Goal: Check status

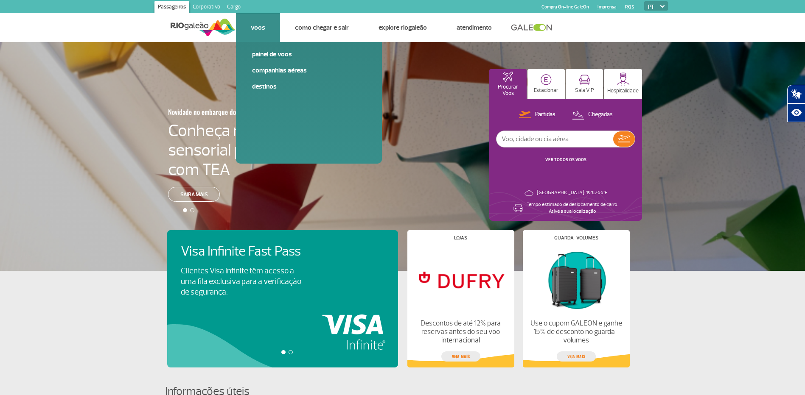
click at [265, 50] on link "Painel de voos" at bounding box center [309, 54] width 114 height 9
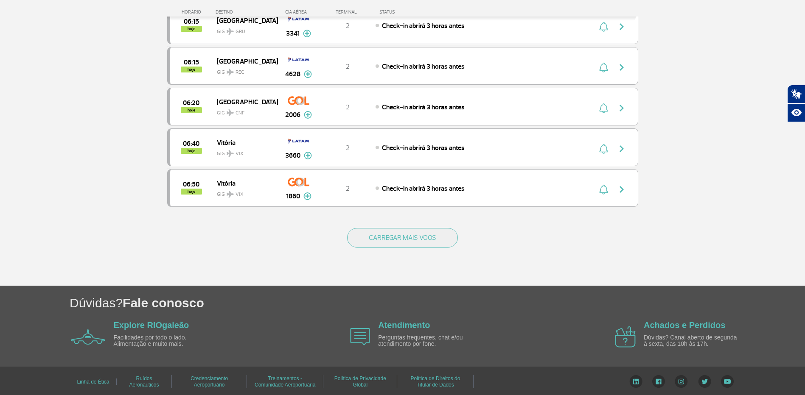
scroll to position [754, 0]
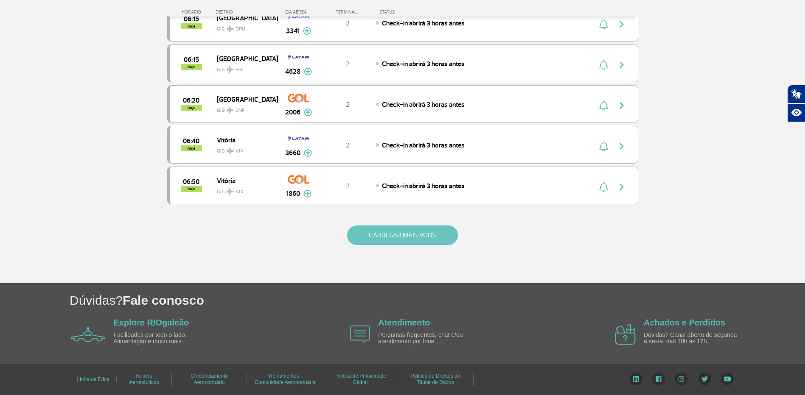
click at [365, 231] on button "CARREGAR MAIS VOOS" at bounding box center [402, 236] width 111 height 20
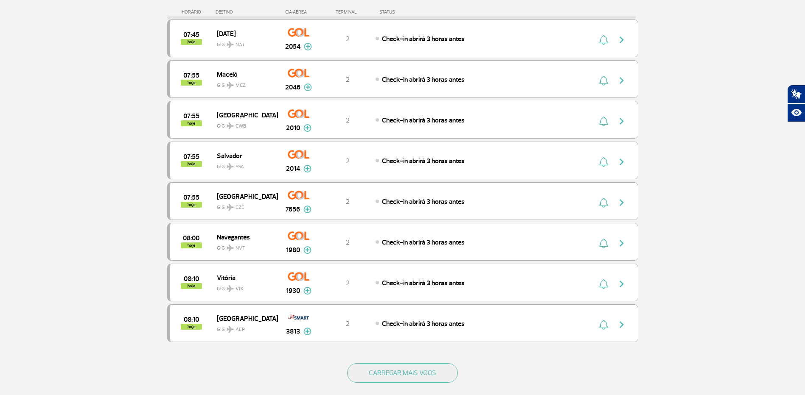
scroll to position [1433, 0]
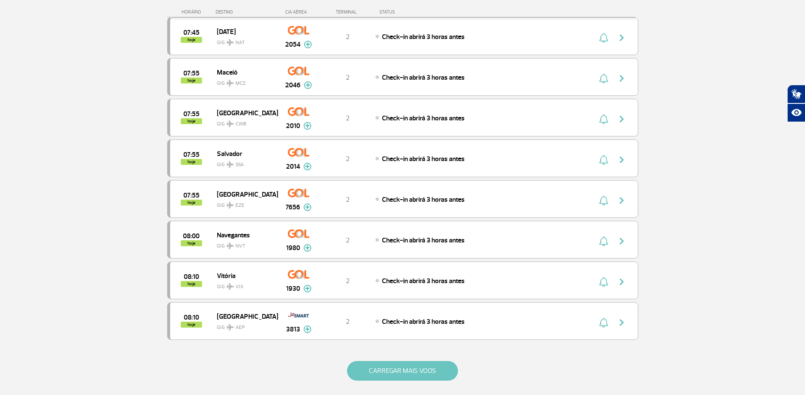
click at [370, 370] on button "CARREGAR MAIS VOOS" at bounding box center [402, 371] width 111 height 20
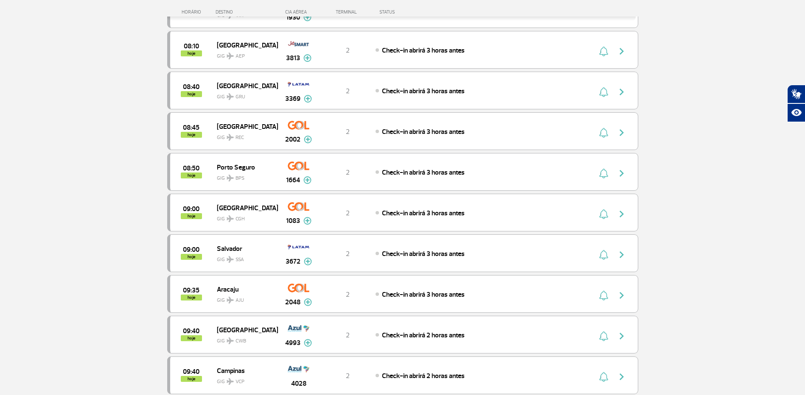
scroll to position [1730, 0]
